Goal: Information Seeking & Learning: Understand process/instructions

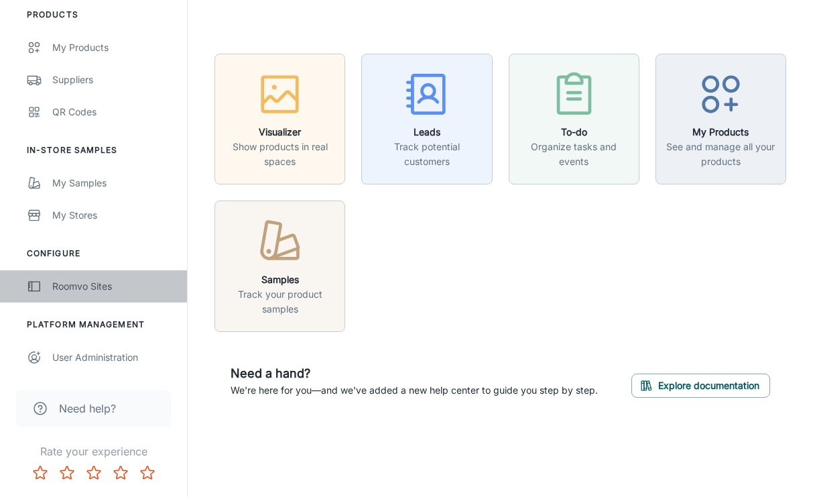
click at [80, 287] on div "Roomvo Sites" at bounding box center [112, 286] width 121 height 15
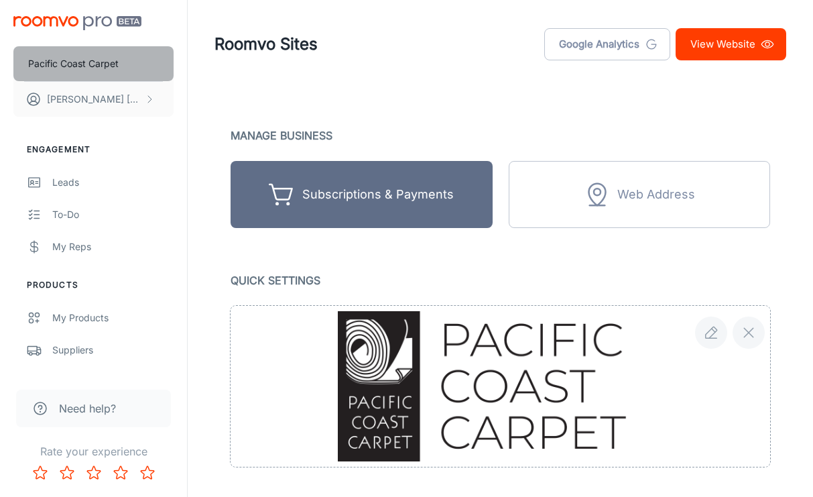
click at [91, 63] on p "Pacific Coast Carpet" at bounding box center [73, 63] width 91 height 15
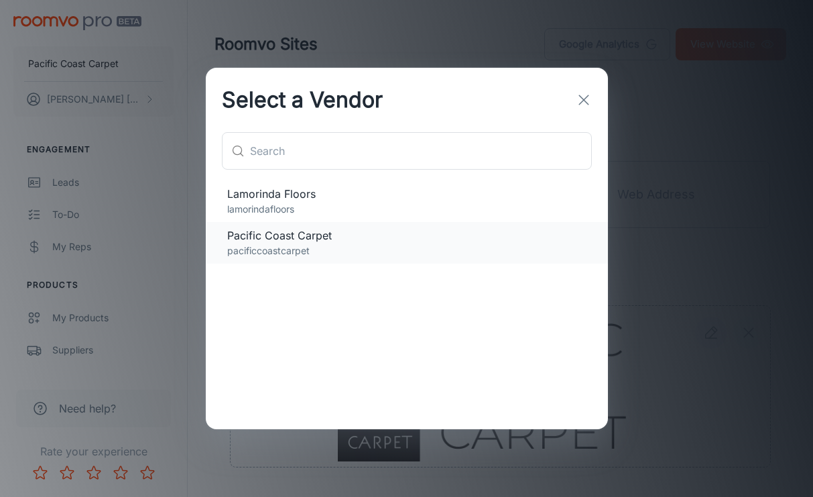
click at [269, 247] on p "pacificcoastcarpet" at bounding box center [406, 250] width 359 height 15
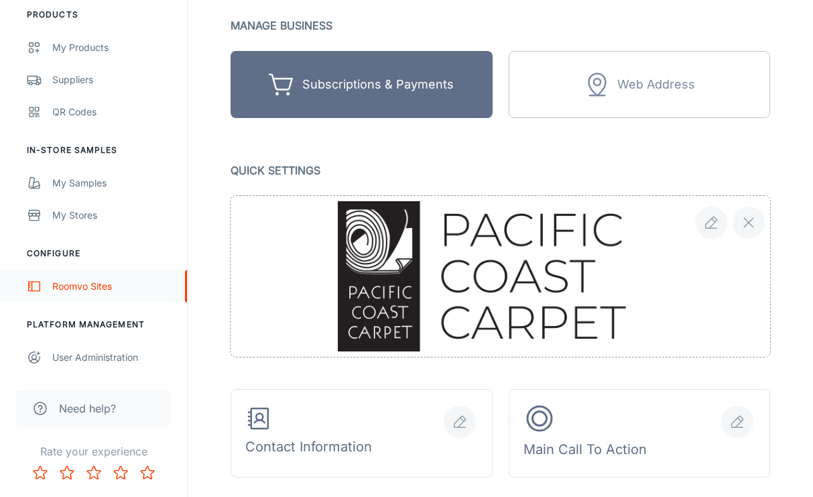
scroll to position [117, 0]
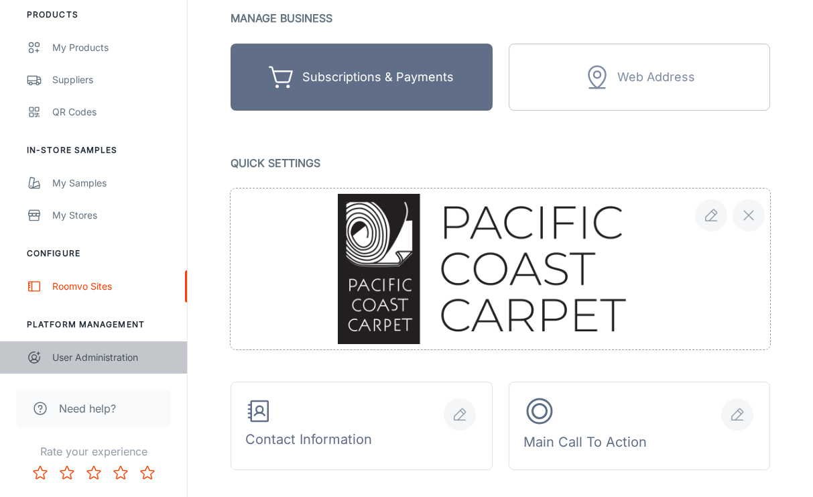
click at [70, 357] on div "User Administration" at bounding box center [112, 357] width 121 height 15
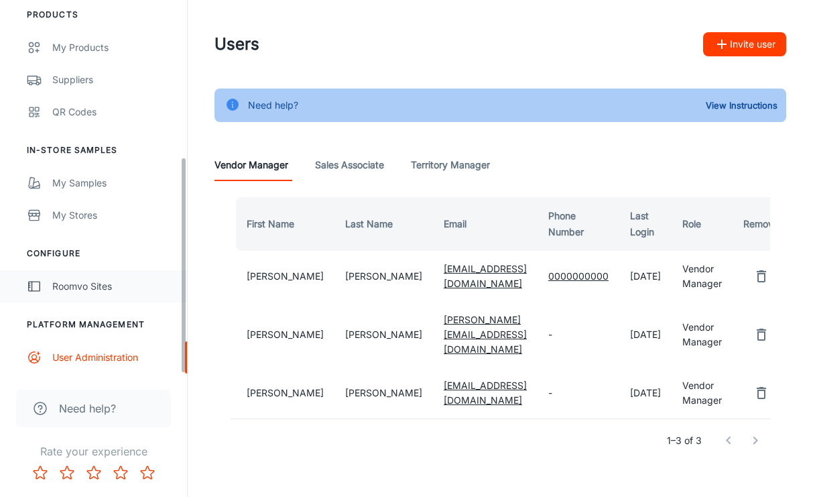
scroll to position [270, 0]
click at [91, 280] on div "Roomvo Sites" at bounding box center [112, 286] width 121 height 15
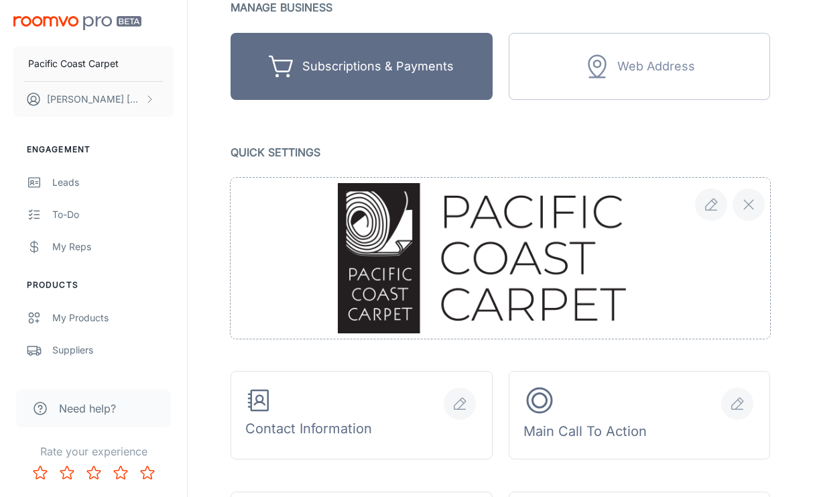
scroll to position [127, 0]
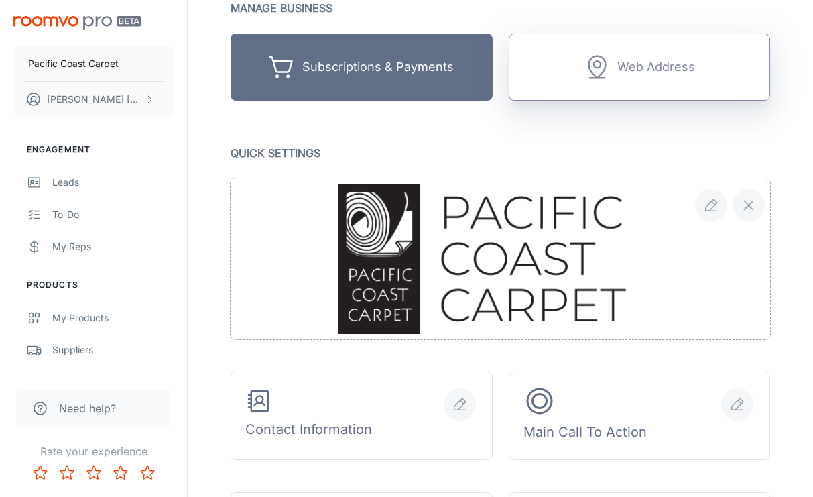
click at [619, 78] on div "Web Address" at bounding box center [639, 67] width 111 height 27
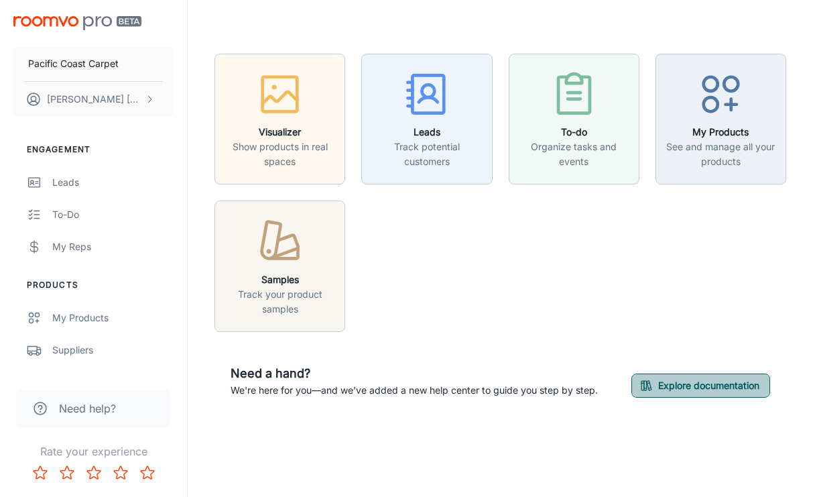
click at [672, 386] on button "Explore documentation" at bounding box center [701, 386] width 139 height 24
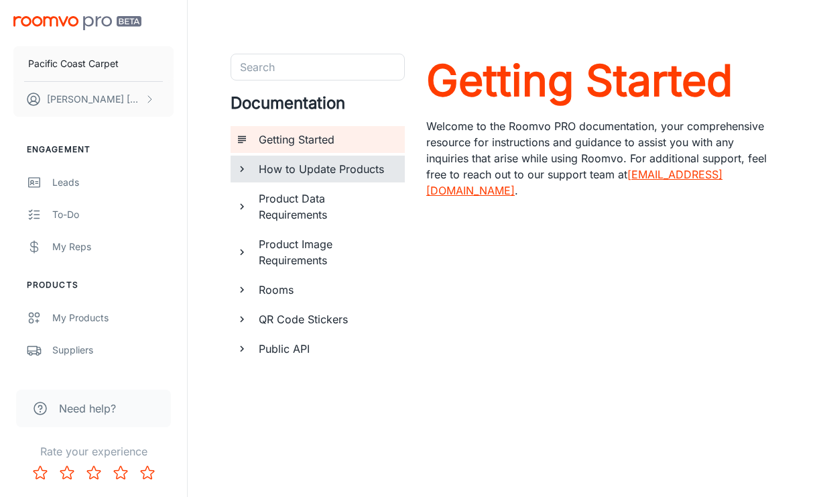
click at [322, 168] on h6 "How to Update Products" at bounding box center [326, 169] width 135 height 16
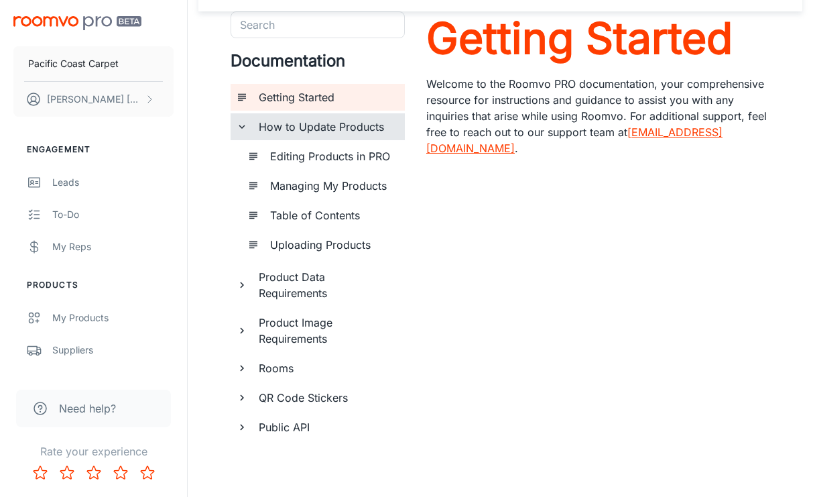
scroll to position [42, 0]
click at [677, 133] on link "[EMAIL_ADDRESS][DOMAIN_NAME]" at bounding box center [575, 140] width 296 height 30
